Goal: Obtain resource: Download file/media

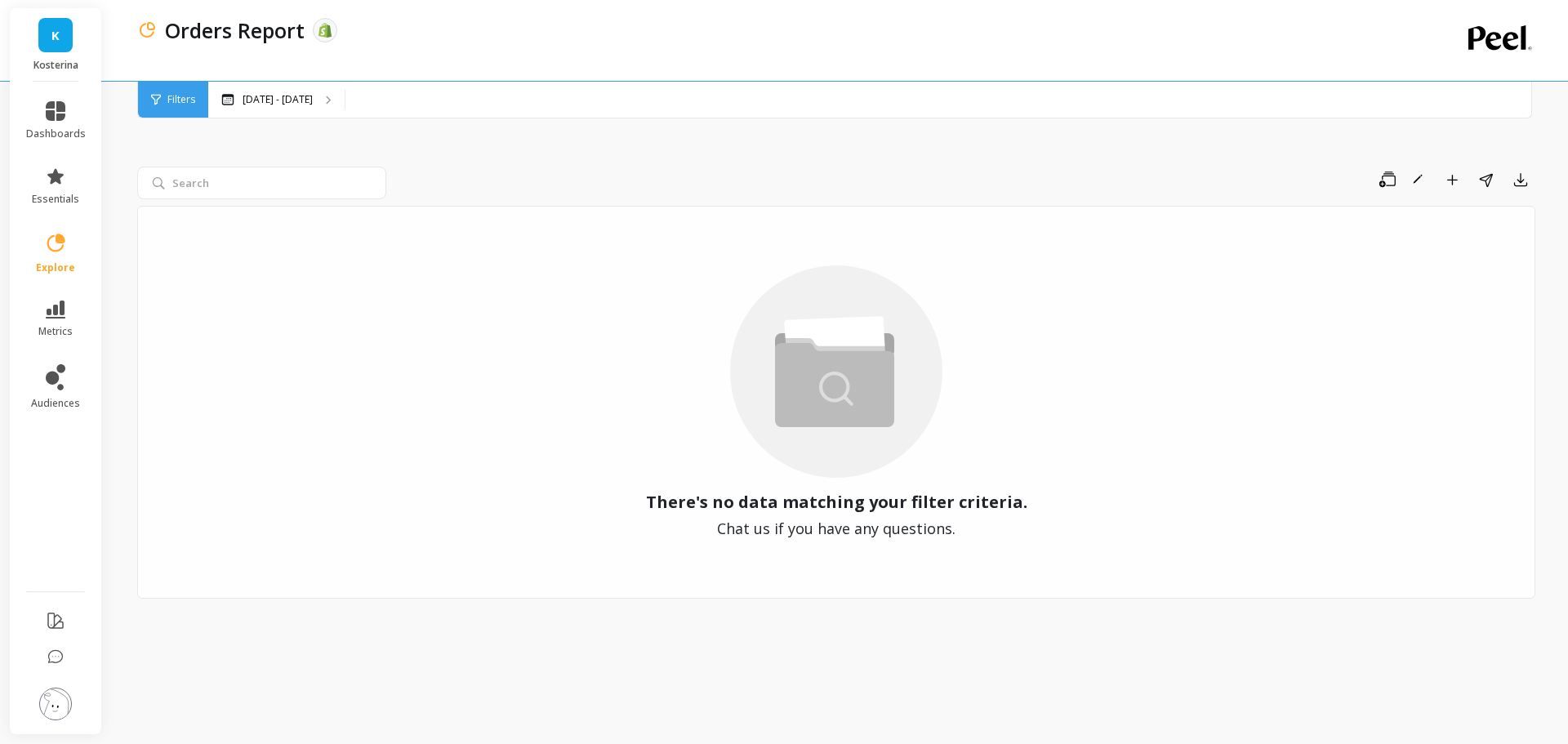
click at [284, 96] on p "[DATE] - [DATE]" at bounding box center [277, 100] width 70 height 13
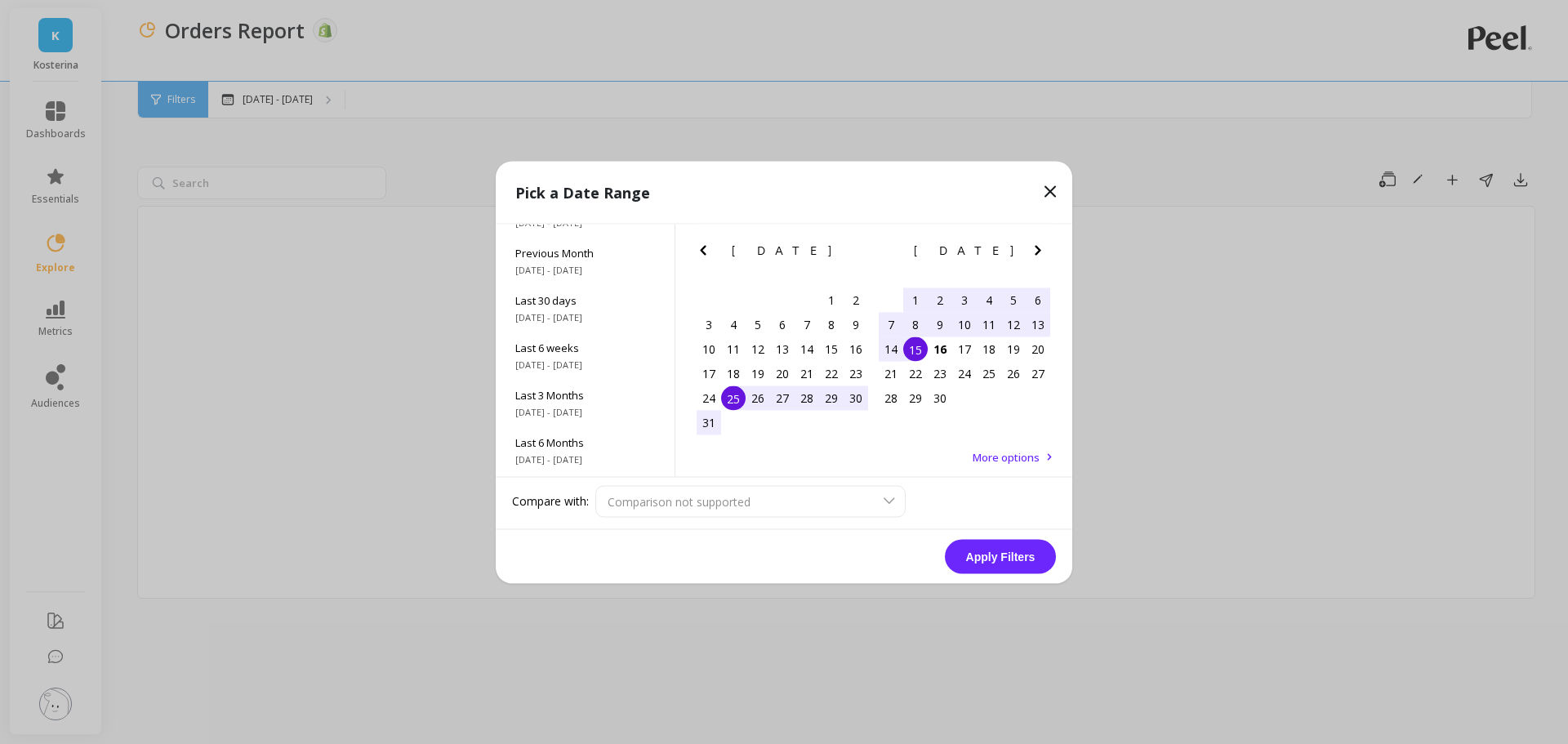
click at [573, 409] on span "[DATE] - [DATE]" at bounding box center [584, 412] width 139 height 13
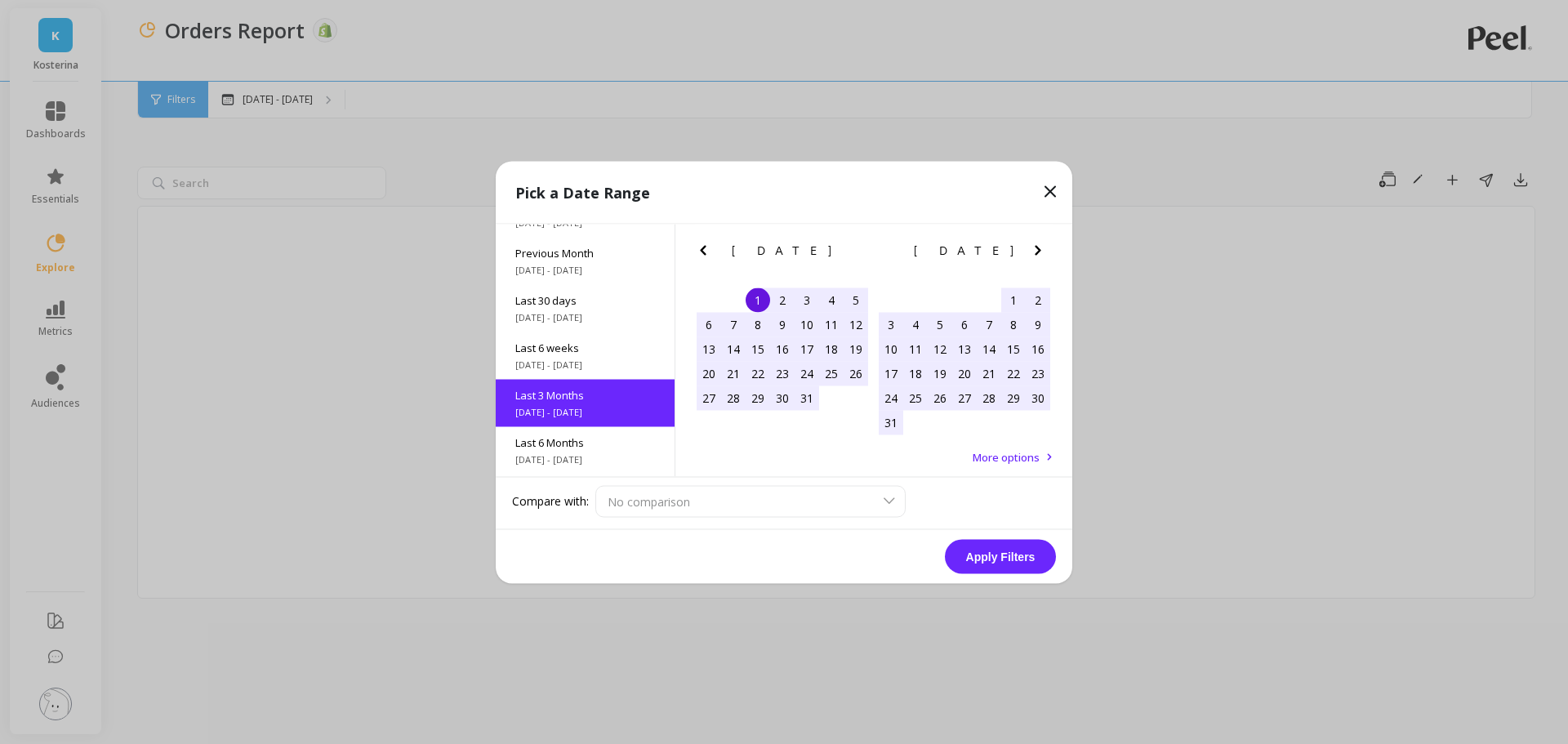
scroll to position [135, 0]
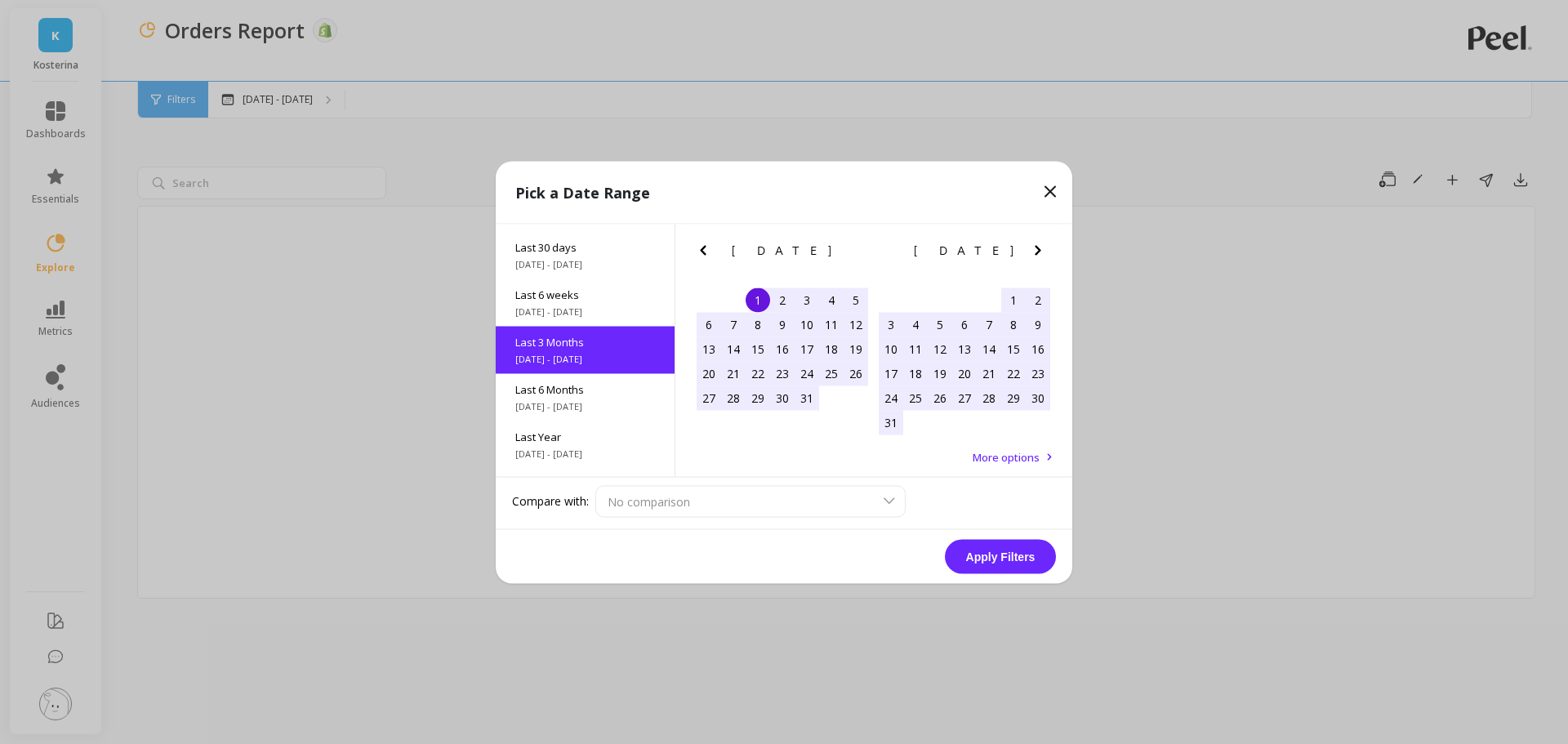
click at [979, 557] on button "Apply Filters" at bounding box center [1001, 557] width 111 height 35
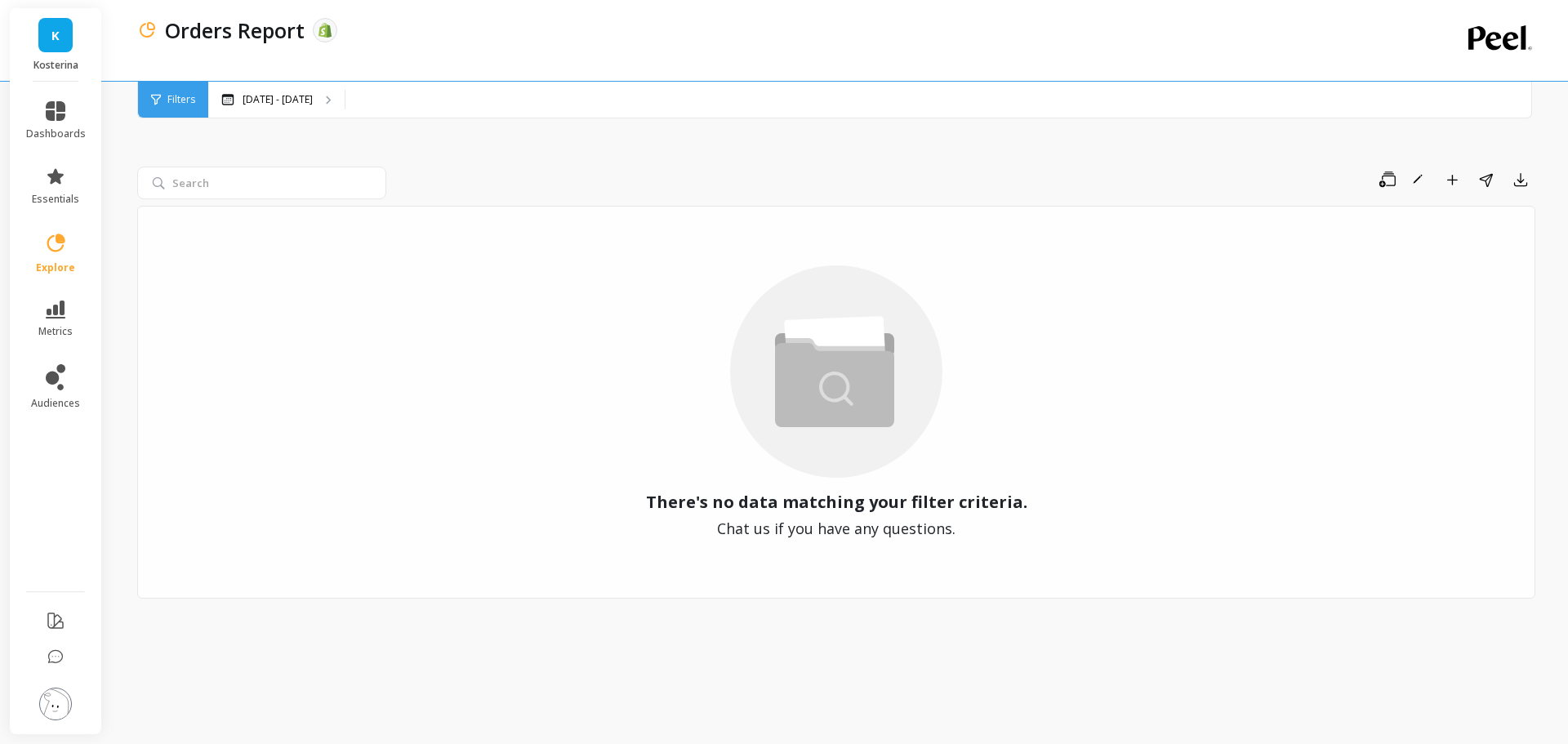
click at [62, 245] on icon at bounding box center [56, 242] width 18 height 18
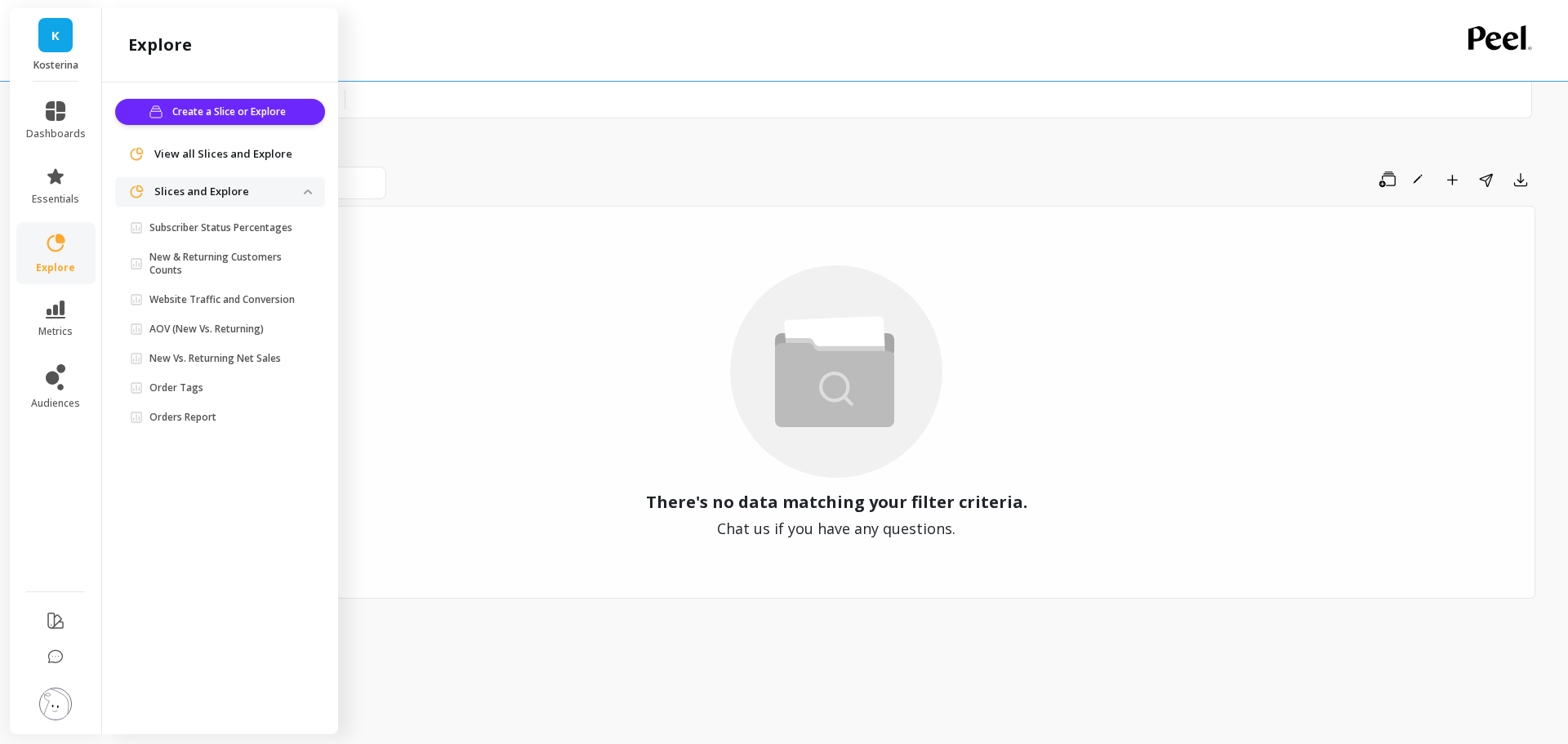
click at [235, 233] on p "Subscriber Status Percentages" at bounding box center [221, 228] width 143 height 13
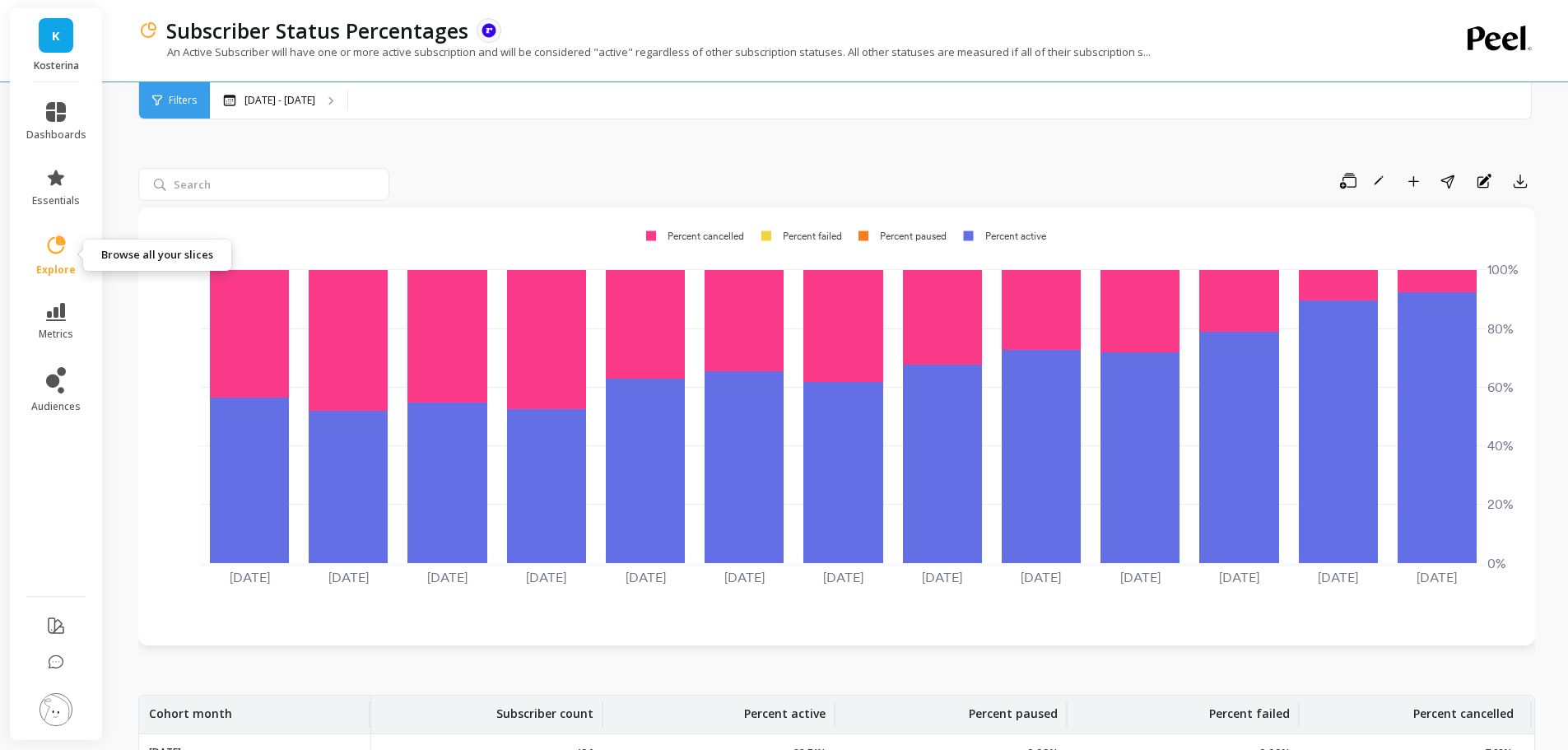
click at [61, 262] on link "explore" at bounding box center [56, 255] width 60 height 43
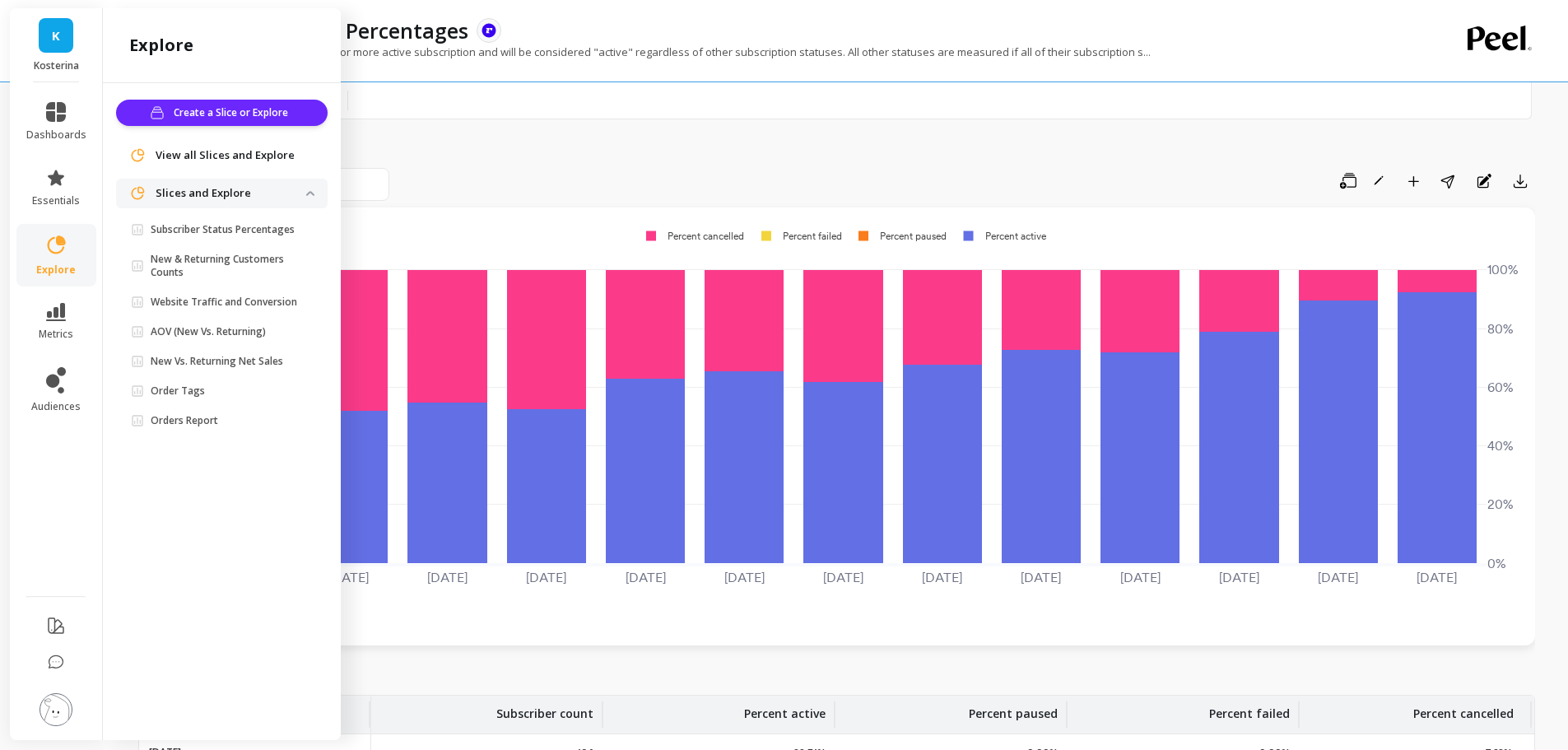
click at [61, 262] on link "explore" at bounding box center [56, 255] width 60 height 43
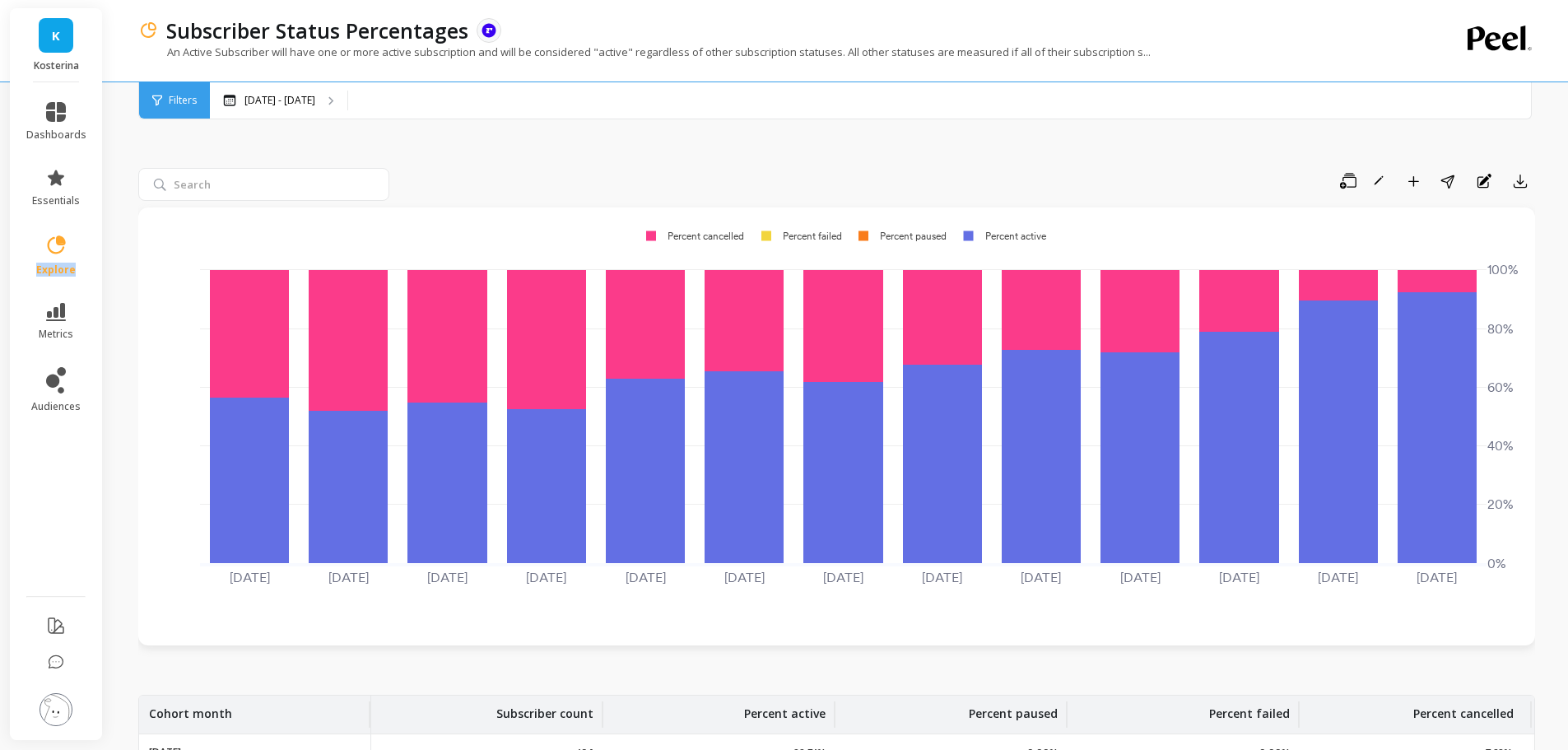
click at [61, 262] on link "explore" at bounding box center [56, 255] width 60 height 43
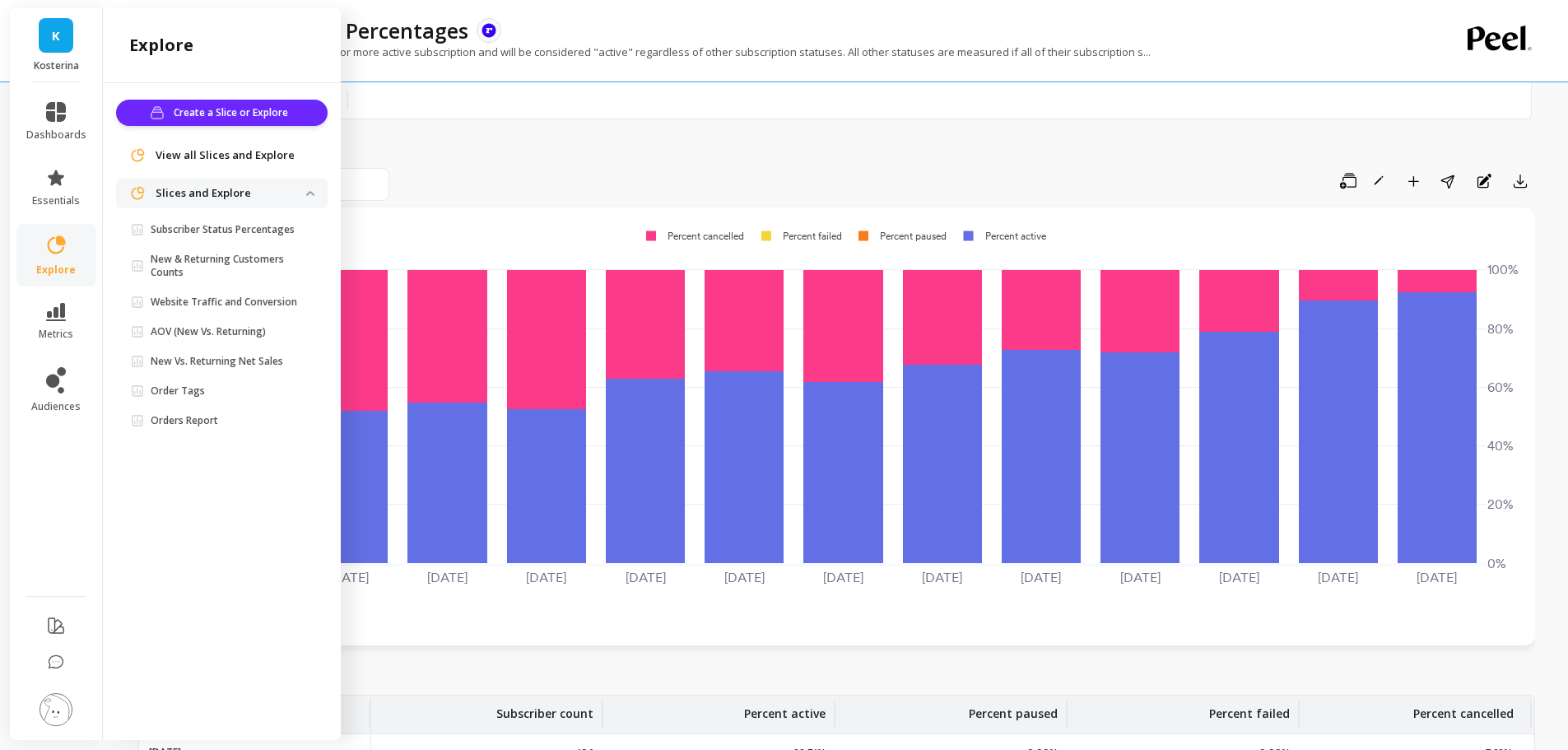
click at [209, 416] on p "Orders Report" at bounding box center [185, 422] width 68 height 14
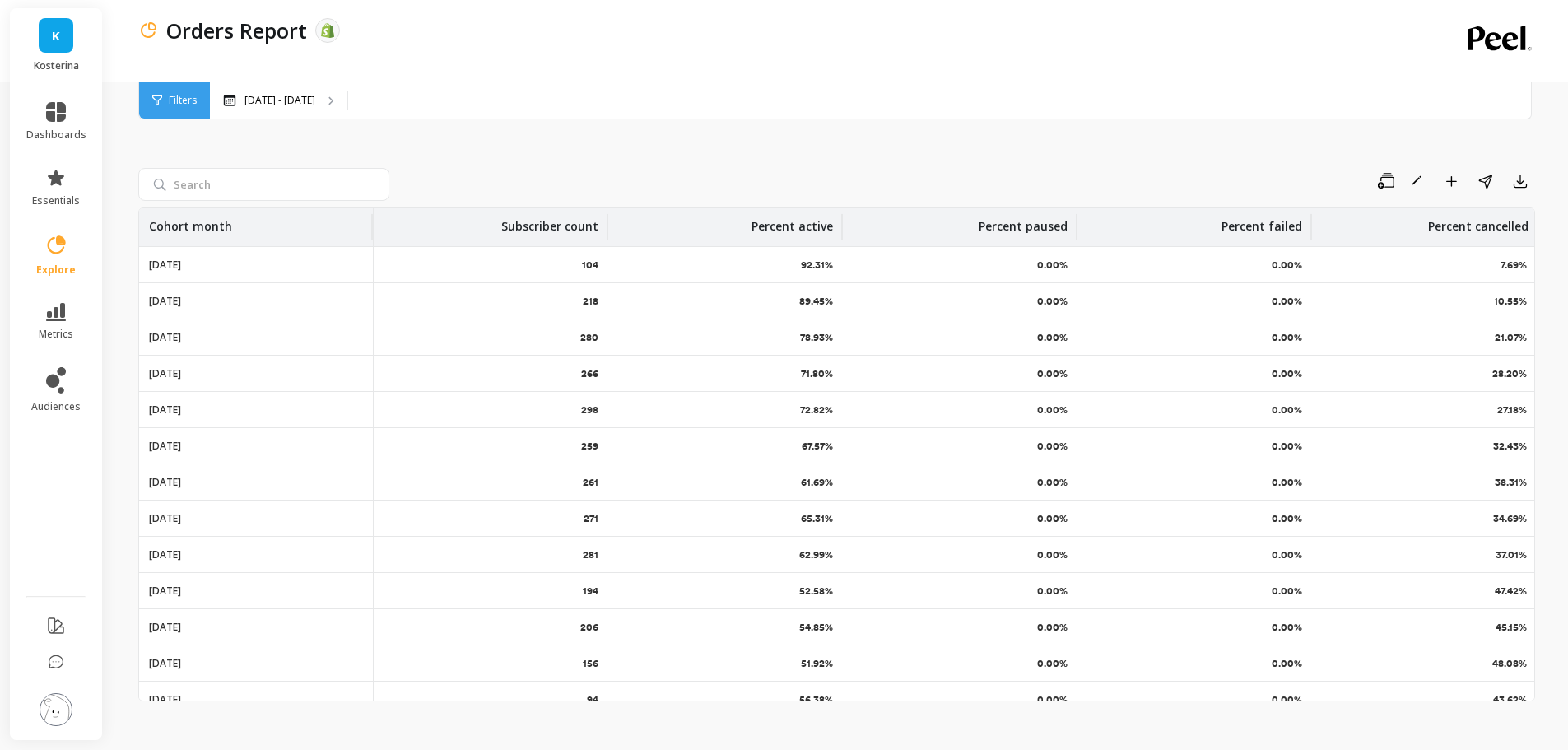
click at [315, 107] on p "Aug 25 - Sep 15" at bounding box center [279, 101] width 71 height 14
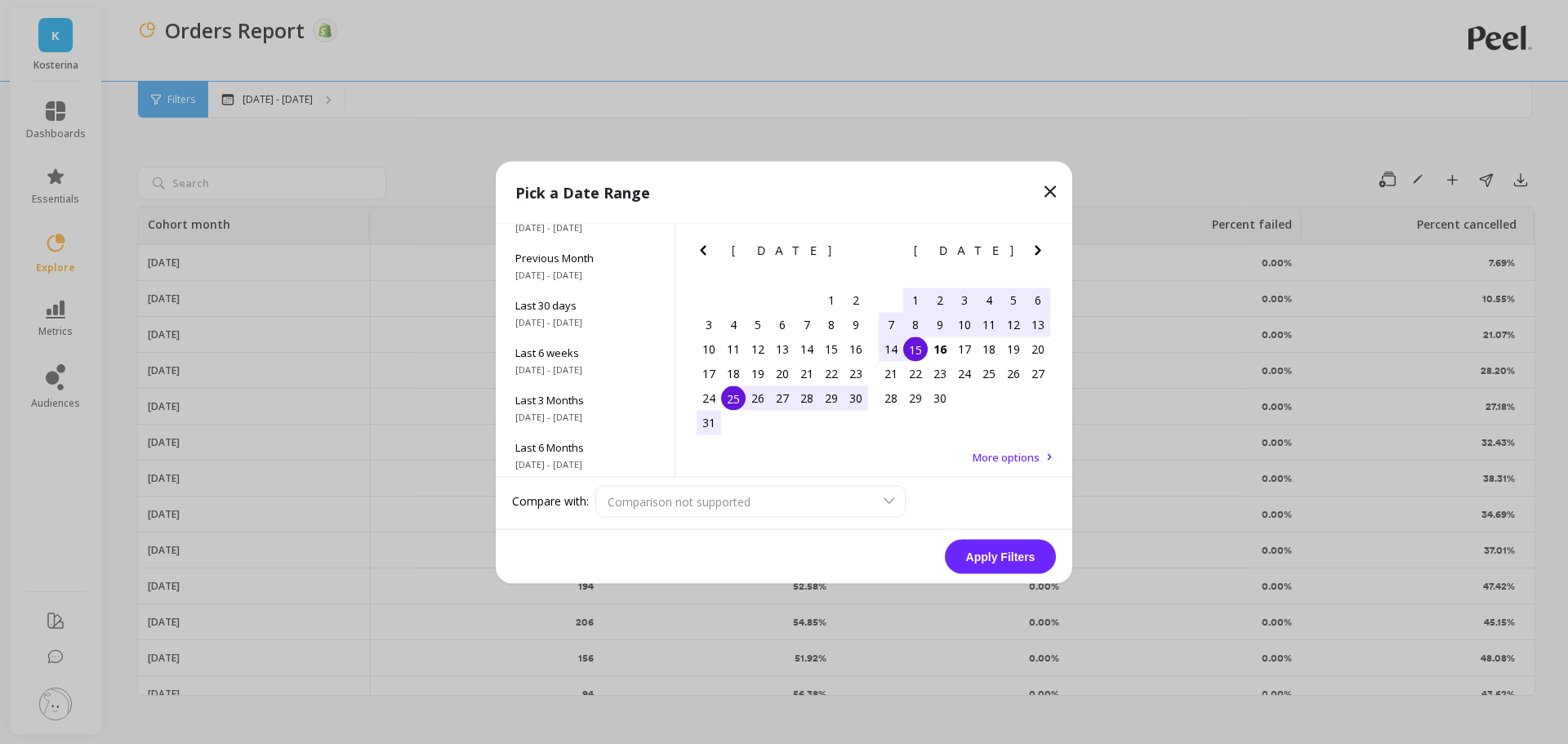
scroll to position [163, 0]
drag, startPoint x: 584, startPoint y: 329, endPoint x: 622, endPoint y: 342, distance: 40.2
click at [585, 329] on span "7/1/2025 - 9/15/2025" at bounding box center [584, 331] width 139 height 13
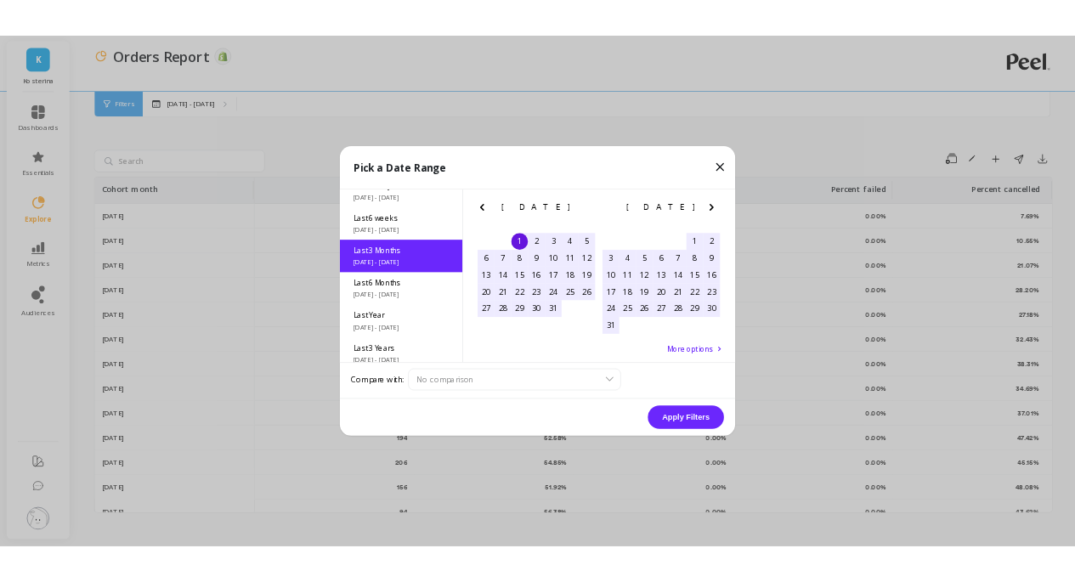
scroll to position [140, 0]
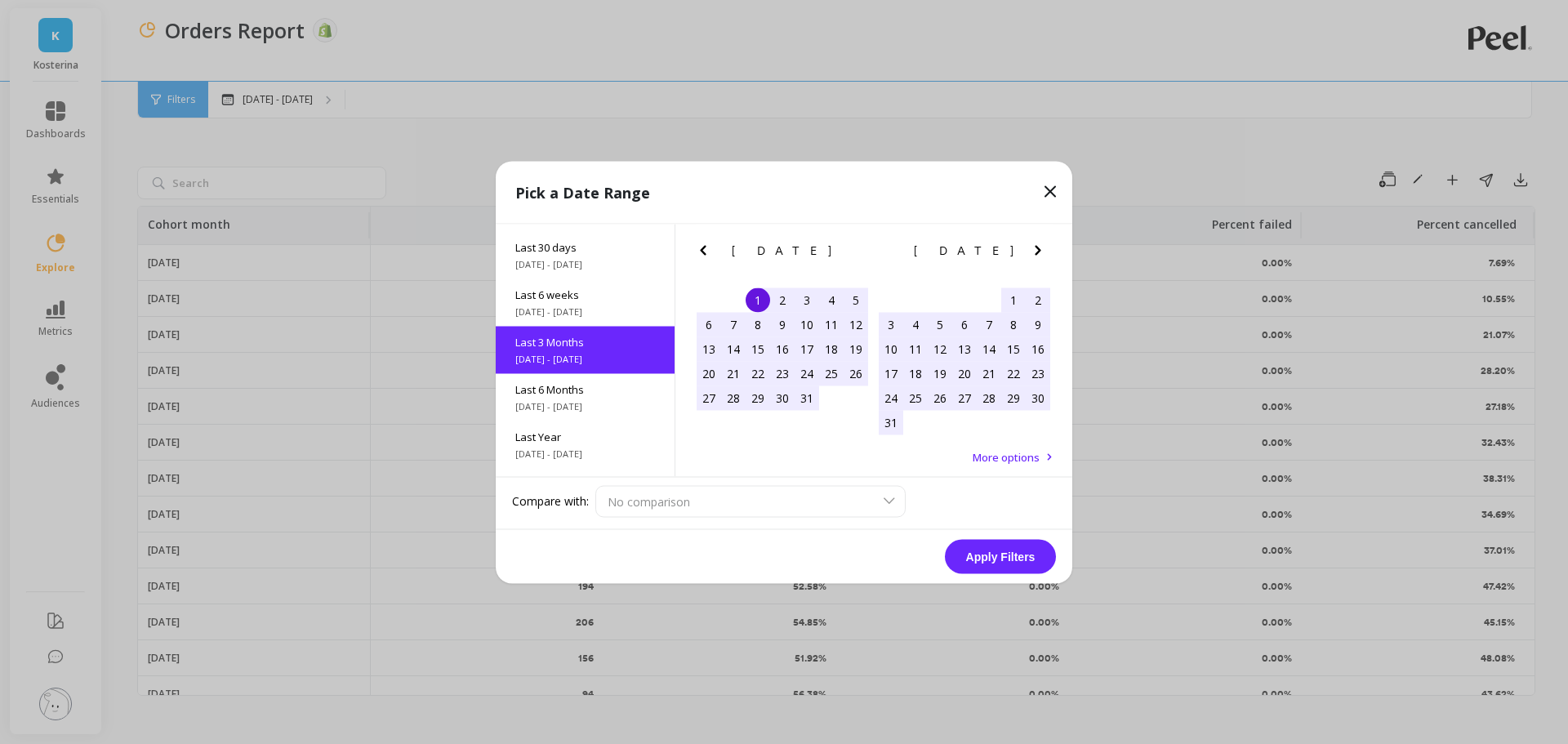
click at [1006, 560] on button "Apply Filters" at bounding box center [1001, 557] width 111 height 35
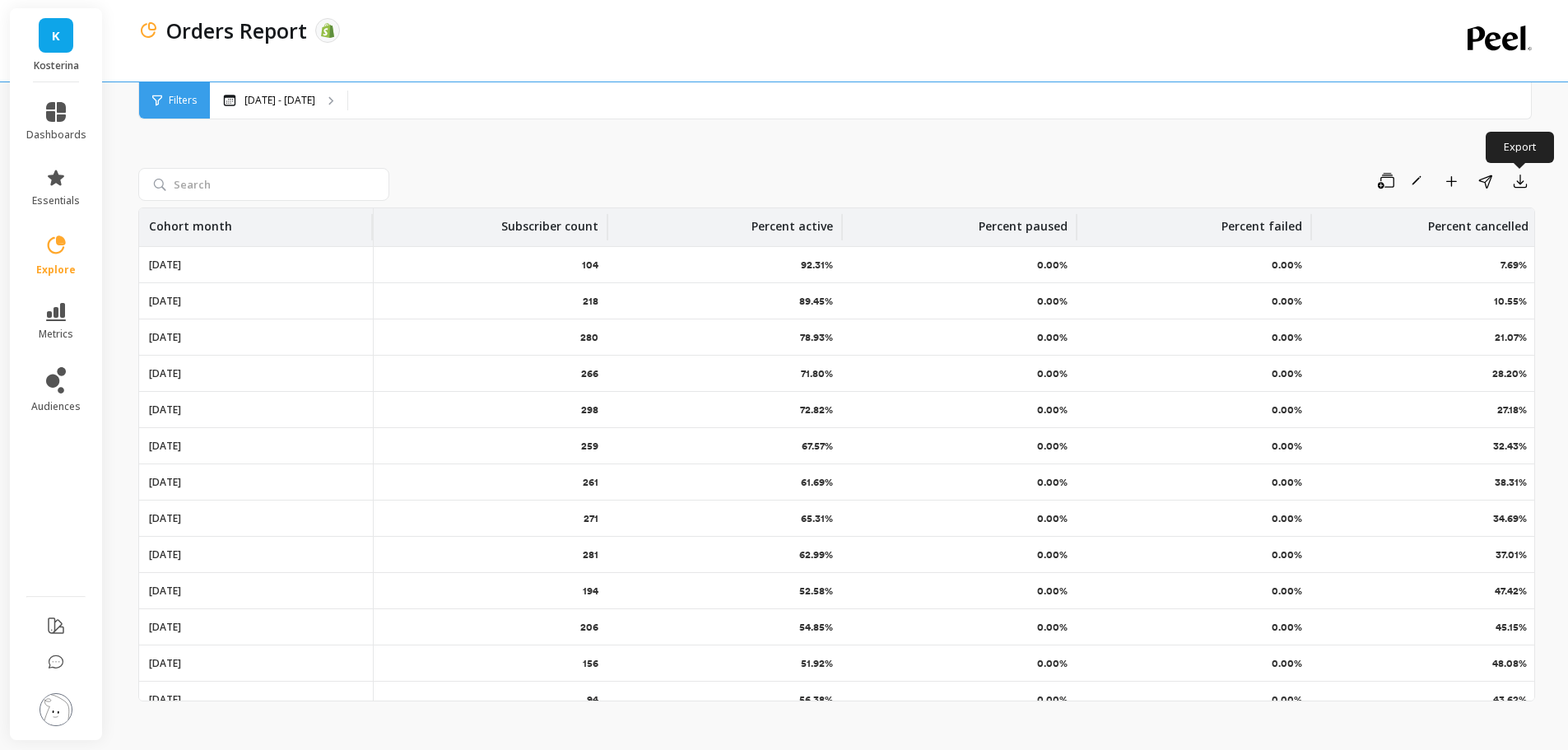
click at [1518, 185] on icon "button" at bounding box center [1521, 181] width 16 height 16
click at [1419, 220] on button "CSV" at bounding box center [1460, 226] width 146 height 30
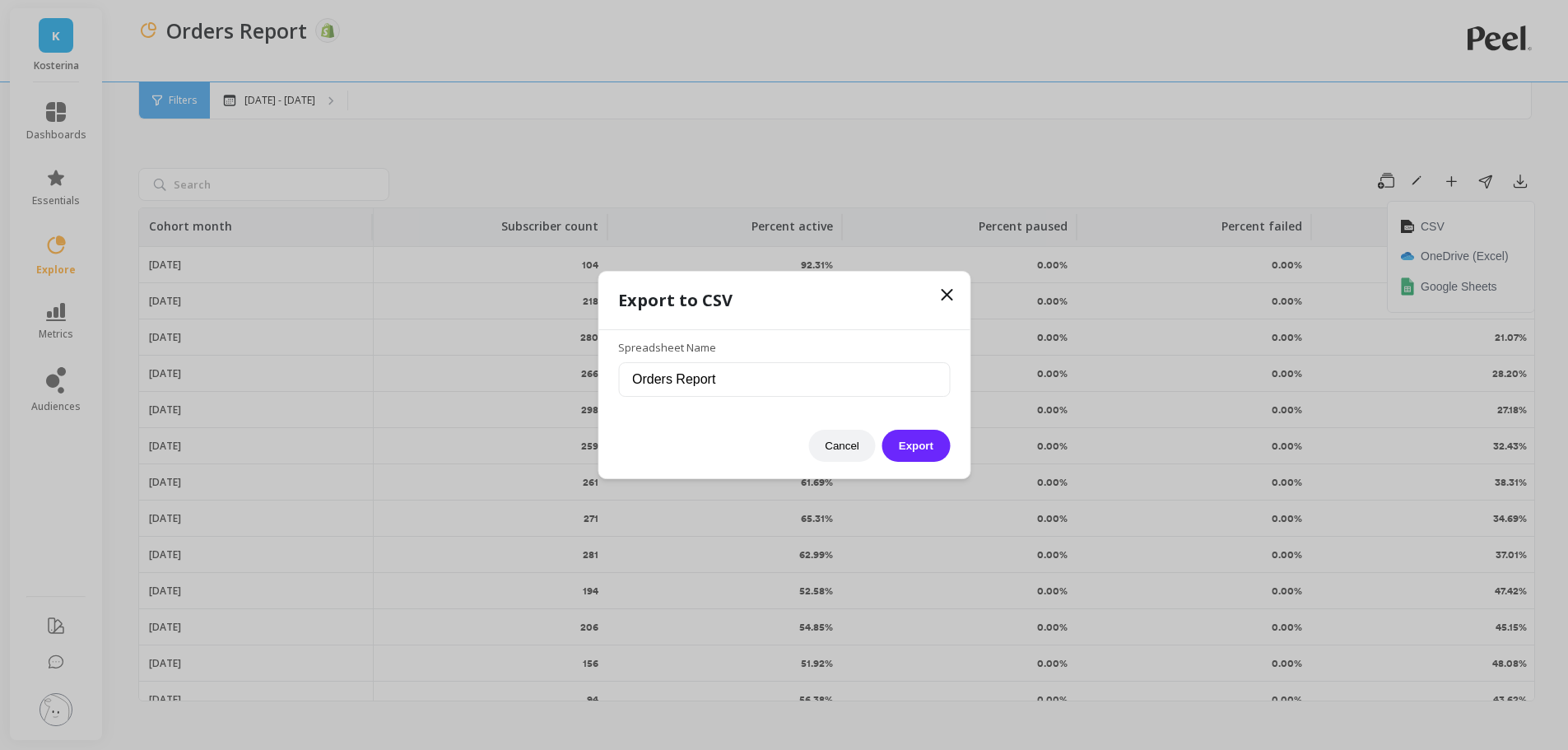
click at [918, 448] on button "Export" at bounding box center [916, 446] width 68 height 32
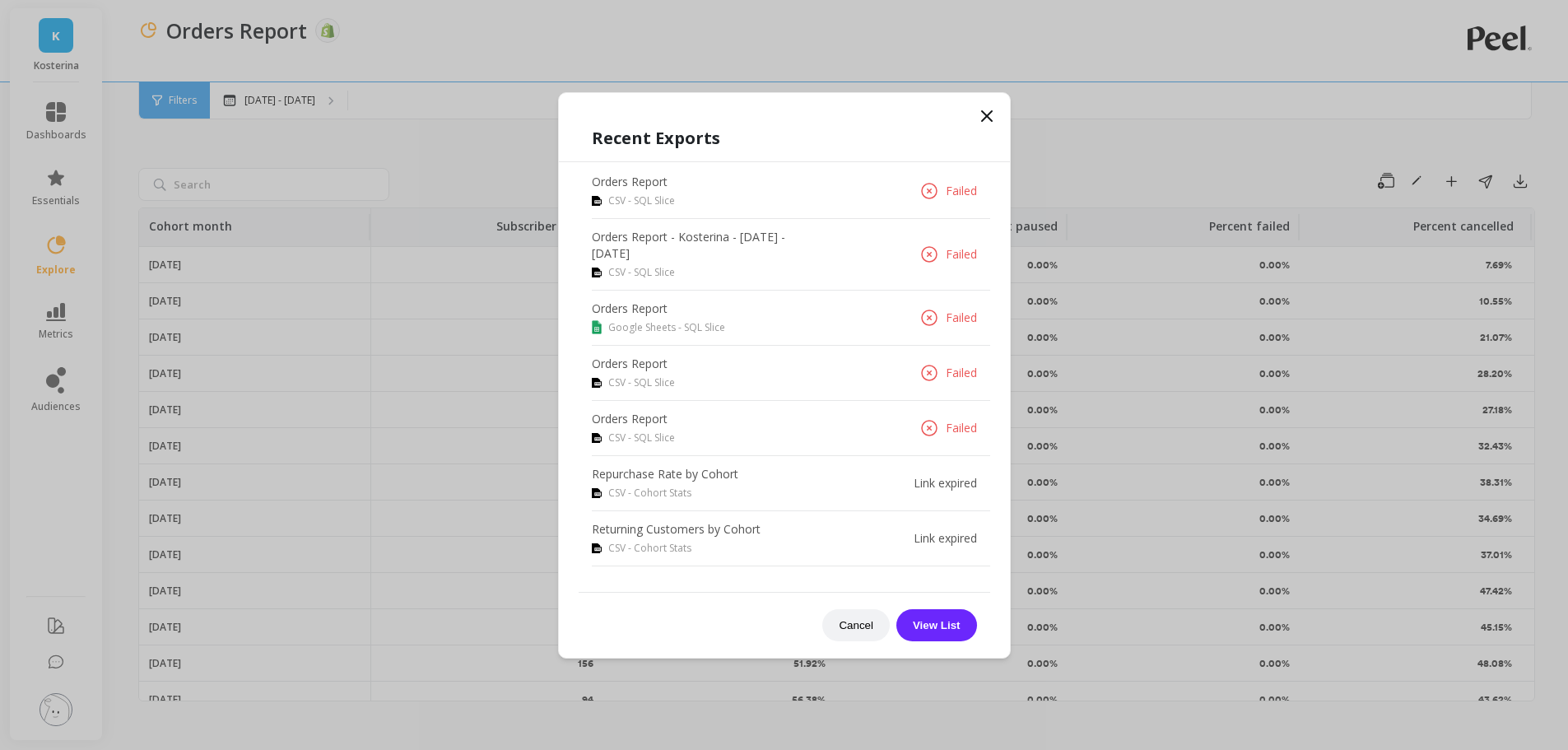
click at [986, 122] on icon at bounding box center [987, 116] width 19 height 19
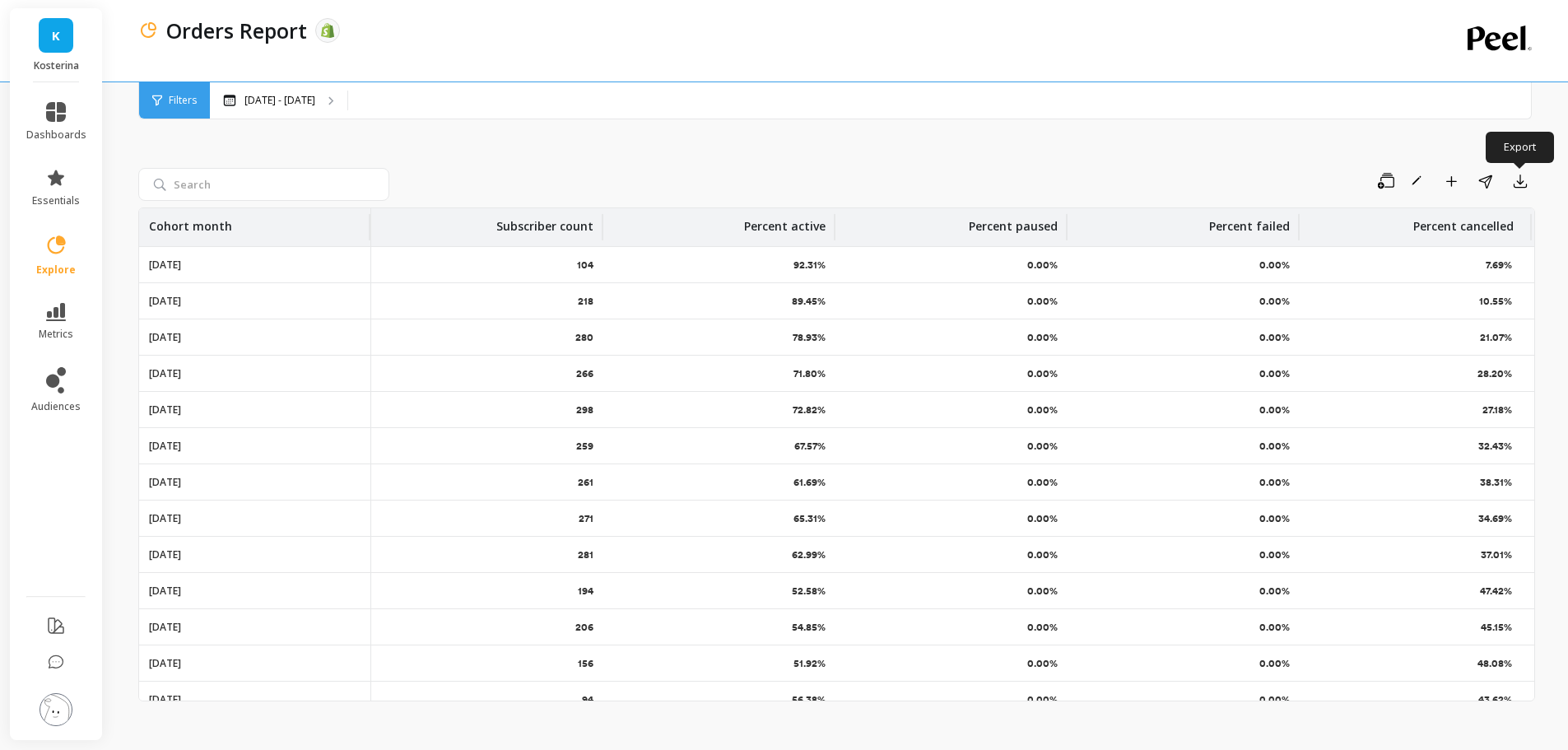
click at [1522, 184] on icon "button" at bounding box center [1521, 181] width 13 height 13
click at [1476, 229] on button "CSV" at bounding box center [1460, 226] width 146 height 30
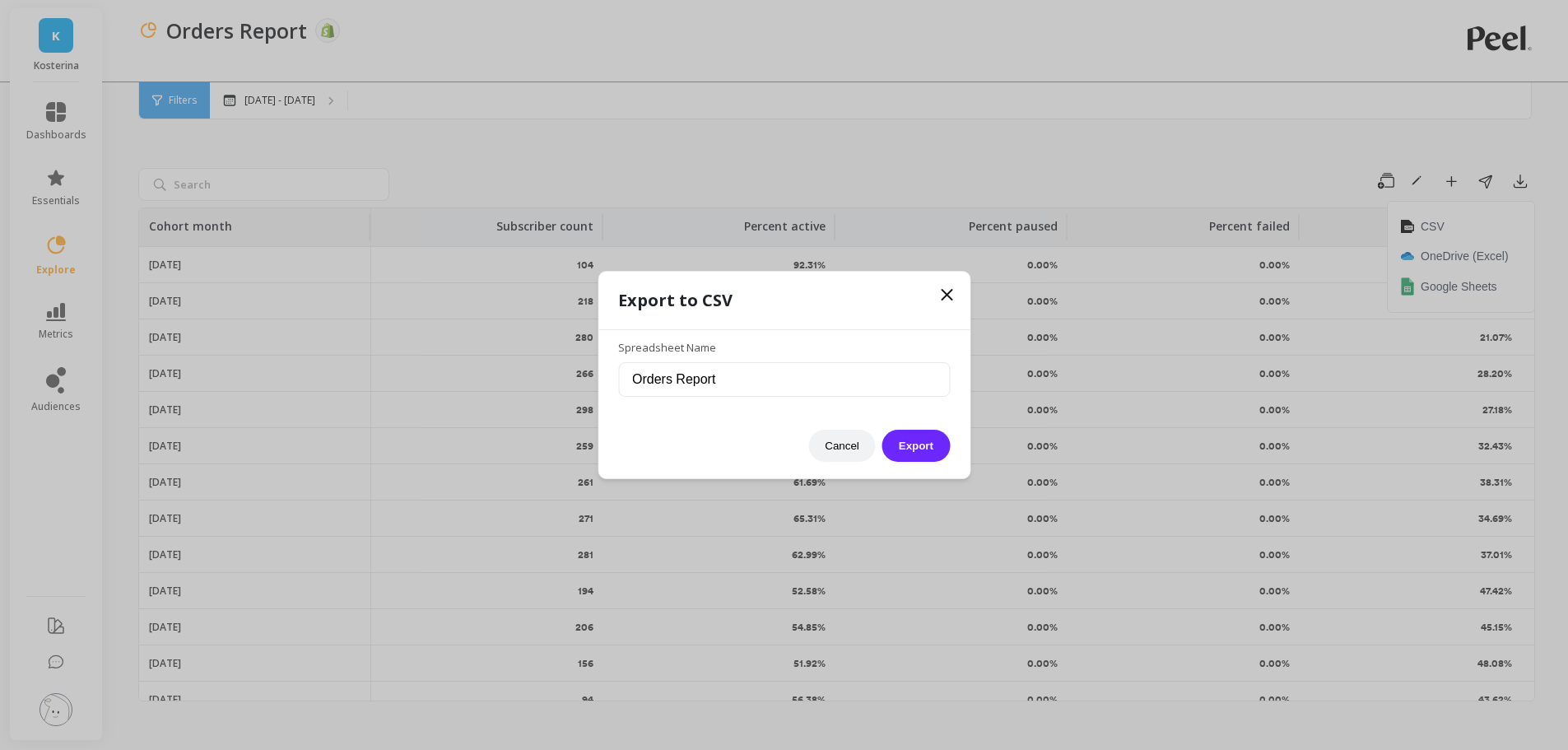
click at [916, 441] on button "Export" at bounding box center [916, 446] width 68 height 32
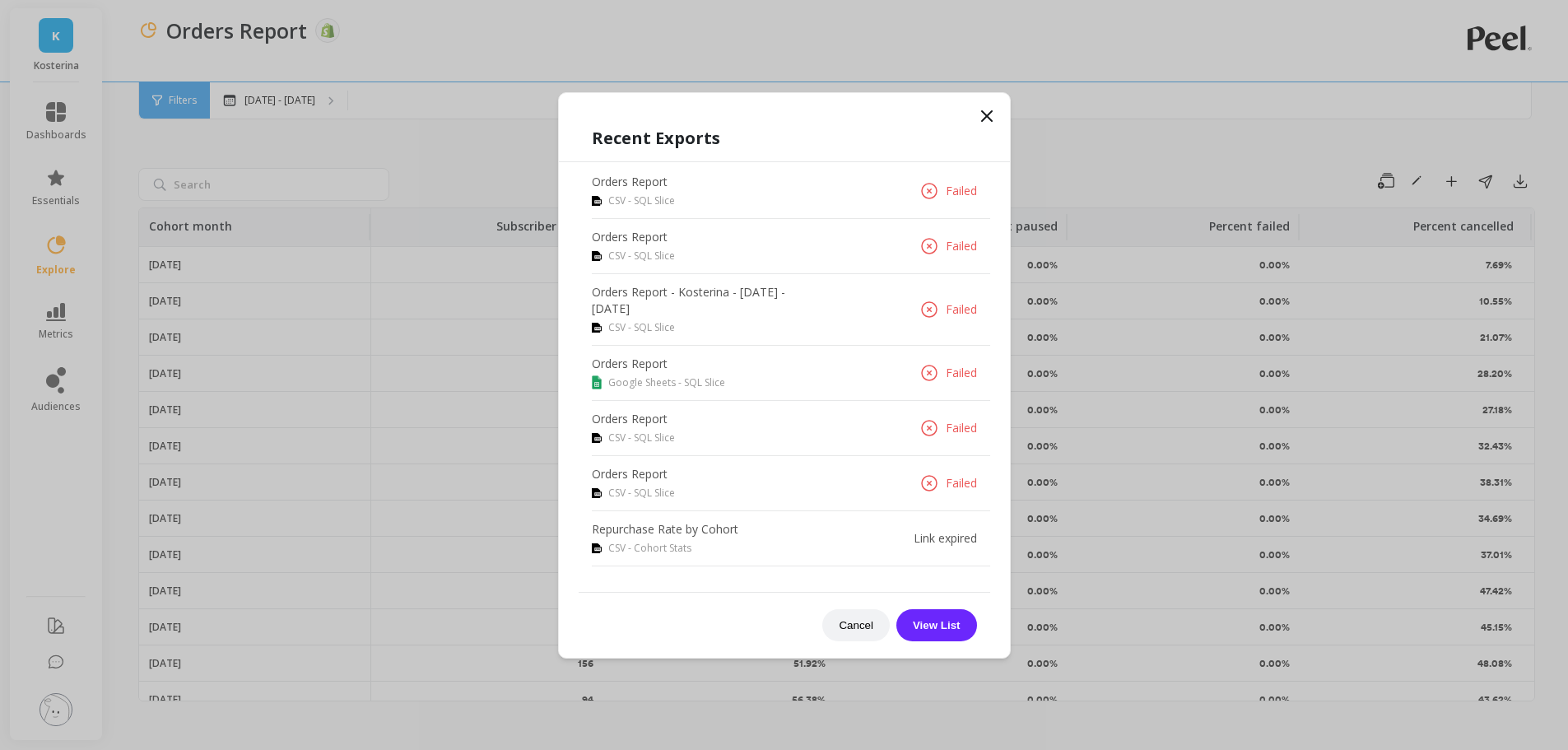
click at [970, 114] on div "Recent Exports Orders Report CSV - SQL Slice Failed Orders Report CSV - SQL Sli…" at bounding box center [784, 384] width 451 height 548
drag, startPoint x: 991, startPoint y: 112, endPoint x: 1000, endPoint y: 112, distance: 9.0
click at [992, 112] on icon at bounding box center [987, 116] width 19 height 19
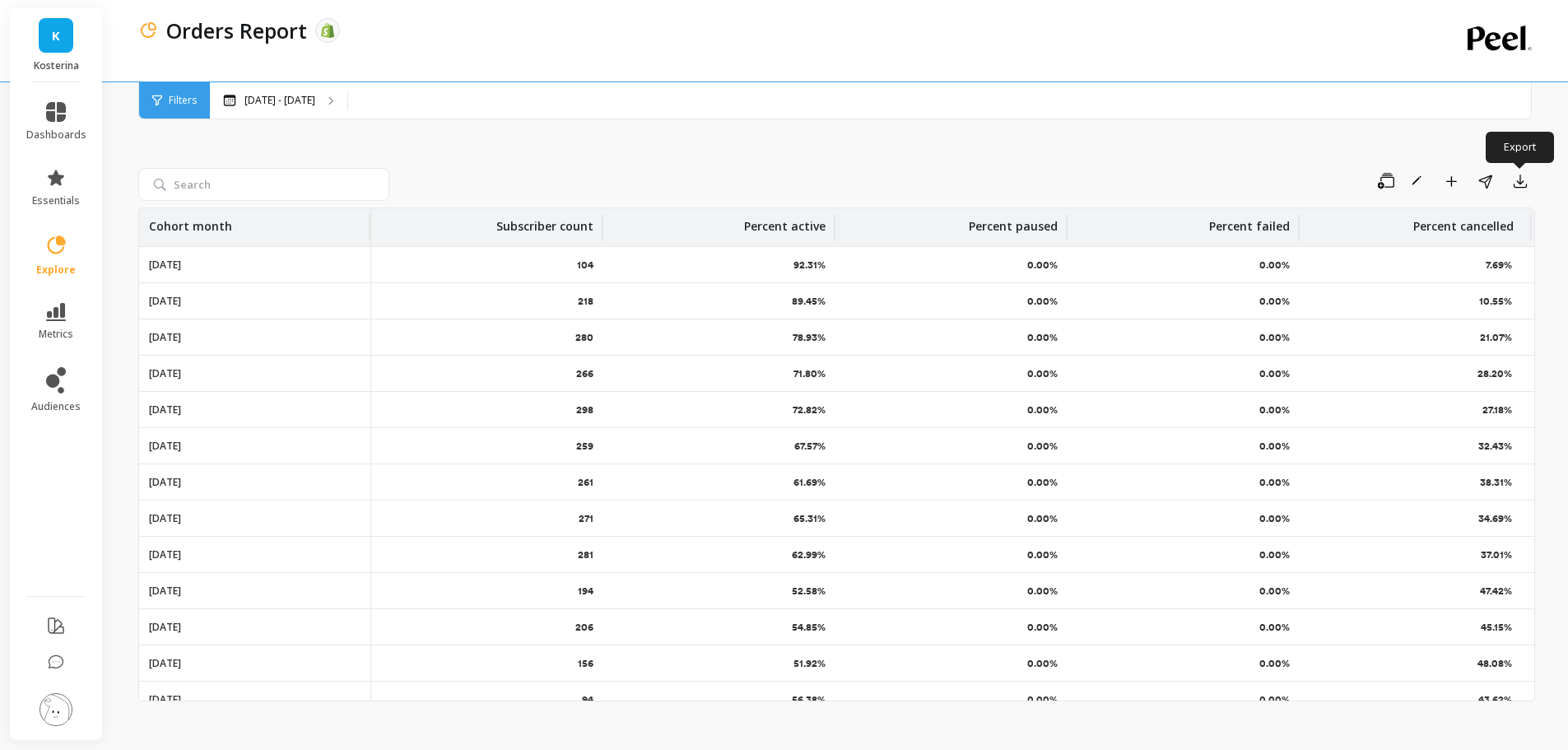
click at [1522, 188] on icon "button" at bounding box center [1521, 181] width 13 height 13
click at [1480, 255] on span "OneDrive (Excel)" at bounding box center [1464, 256] width 88 height 16
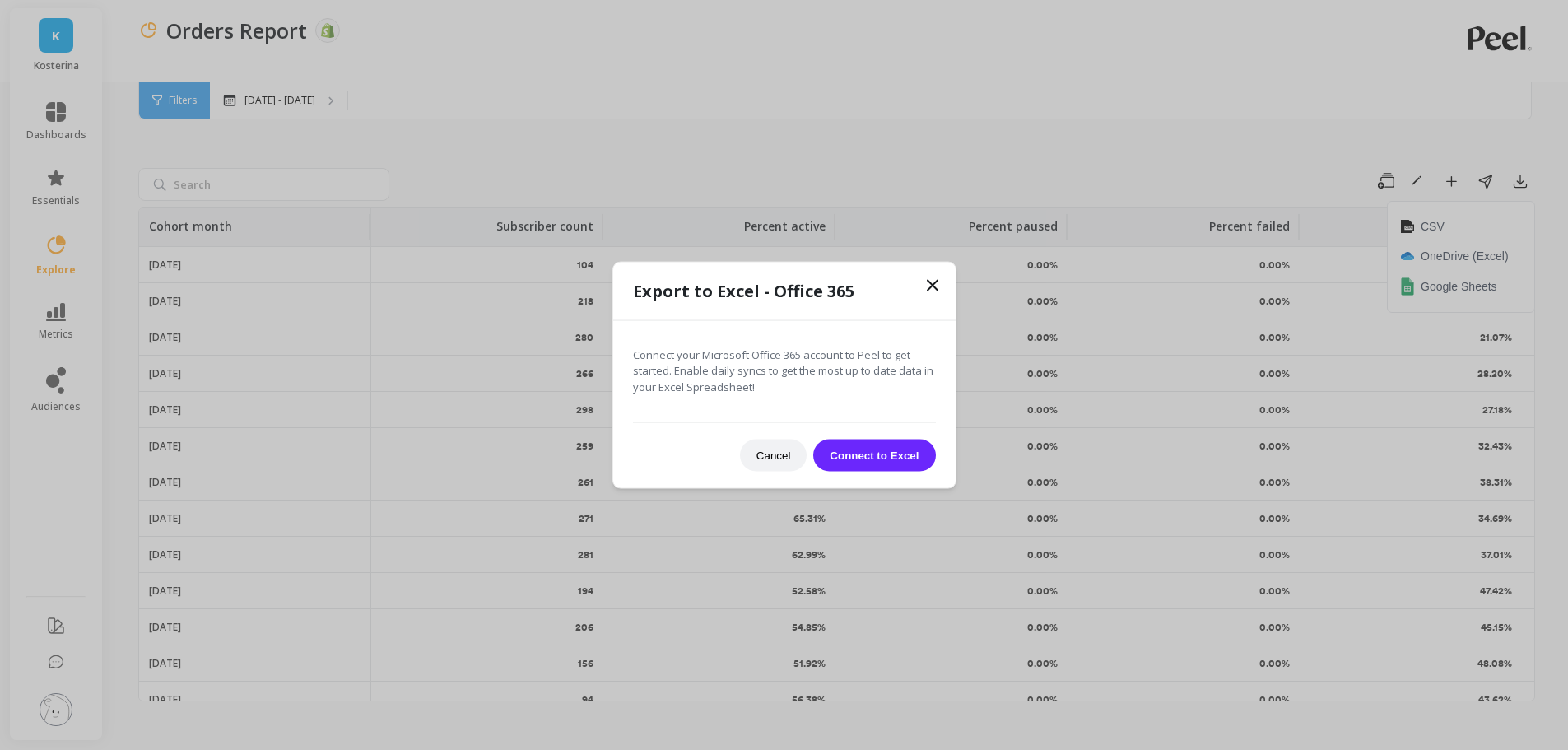
click at [934, 287] on icon at bounding box center [933, 285] width 10 height 10
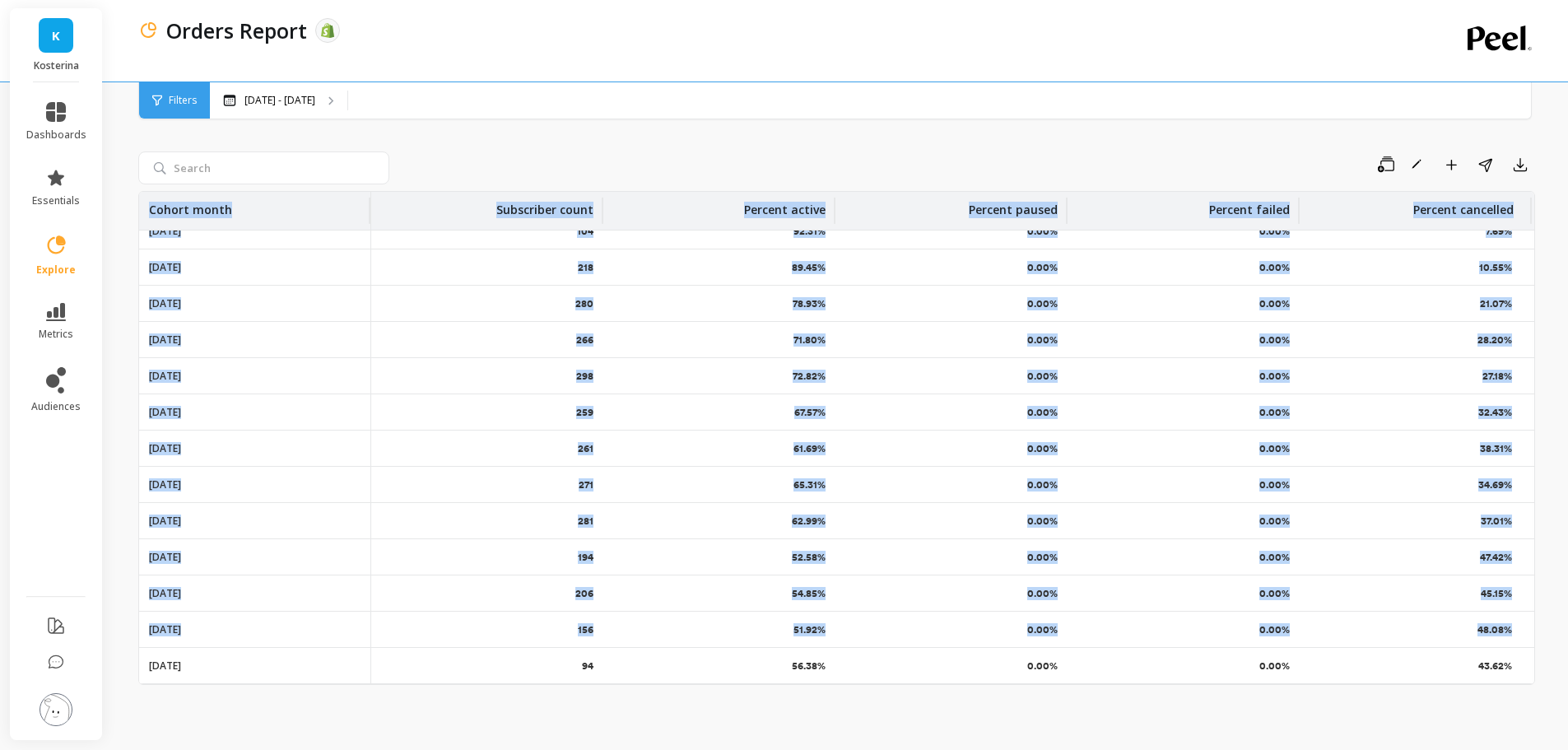
scroll to position [30, 10]
drag, startPoint x: 145, startPoint y: 206, endPoint x: 1508, endPoint y: 670, distance: 1439.8
click at [1508, 670] on table "Cohort month Subscriber count Percent active Percent paused Percent failed Perc…" at bounding box center [837, 429] width 1396 height 510
copy table "Cohort month Subscriber count Percent active Percent paused Percent failed Perc…"
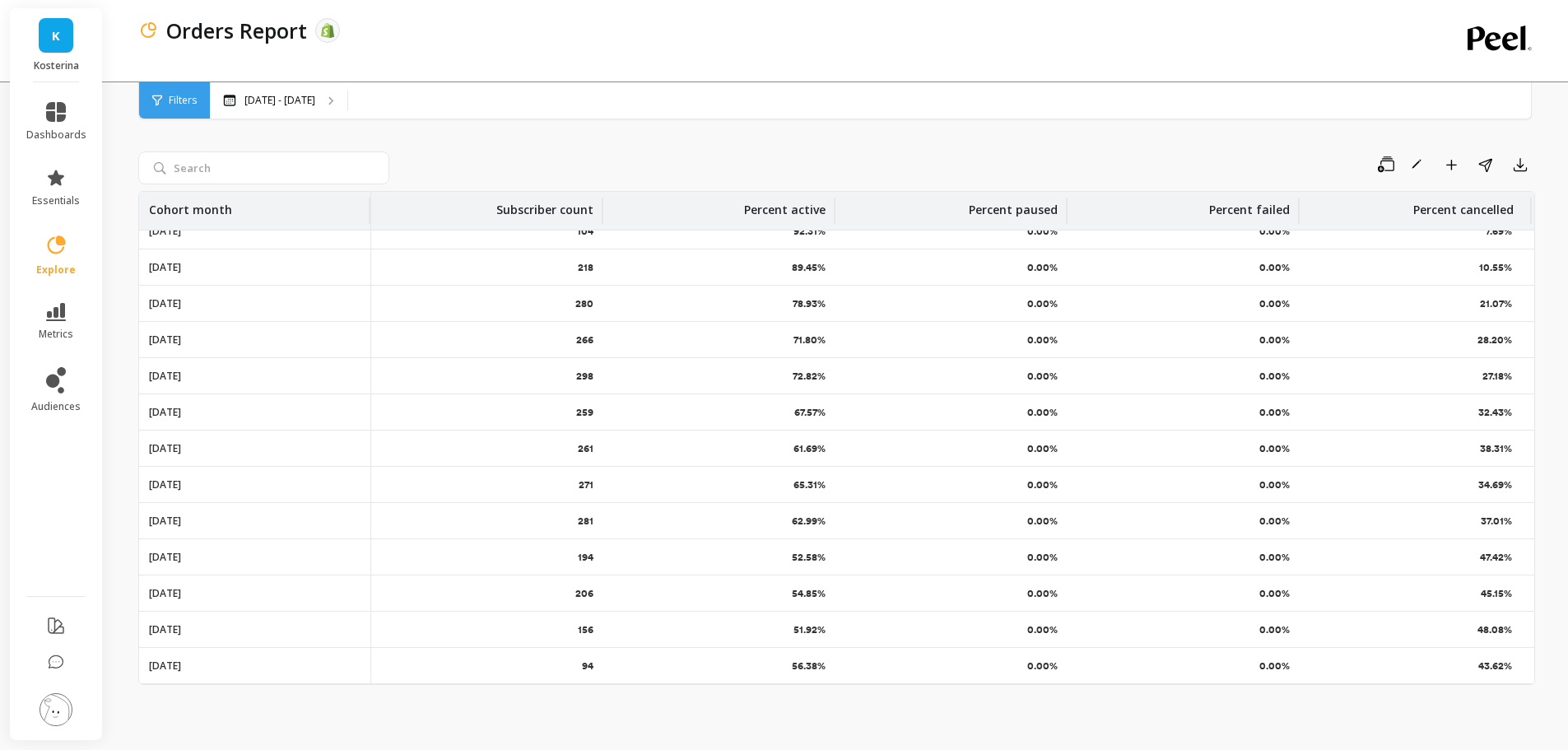
click at [489, 151] on div "Save Rename Add to Dashboard Share Export" at bounding box center [966, 164] width 1139 height 26
